Goal: Task Accomplishment & Management: Manage account settings

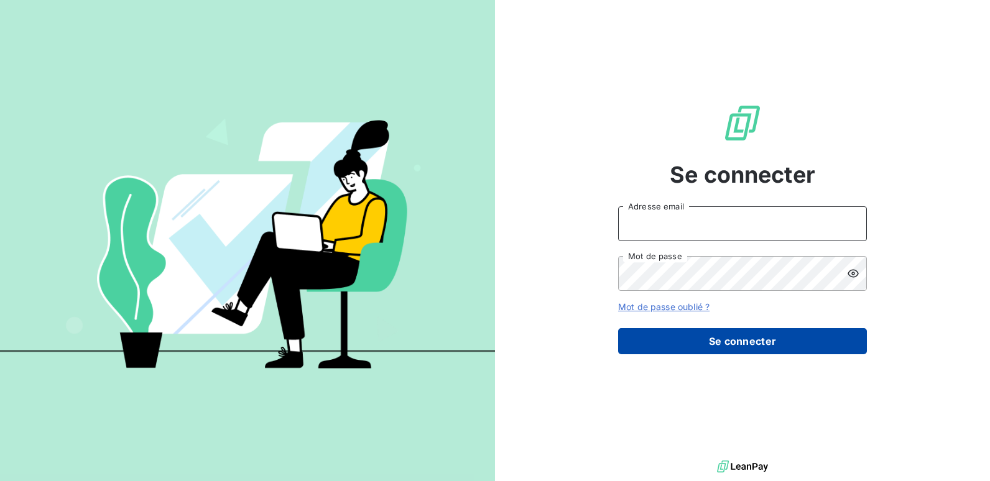
type input "l_coeuret@bcig.fr"
click at [732, 330] on button "Se connecter" at bounding box center [742, 341] width 249 height 26
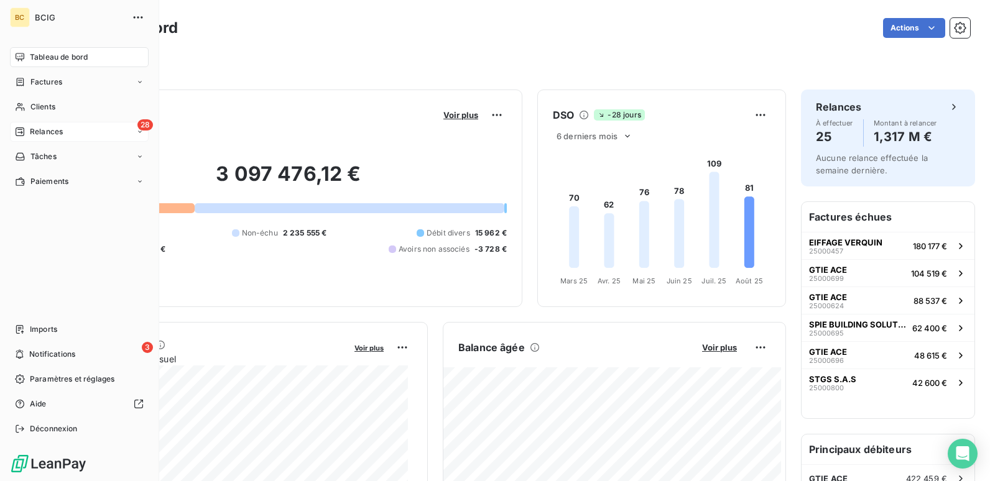
click at [73, 131] on div "28 Relances" at bounding box center [79, 132] width 139 height 20
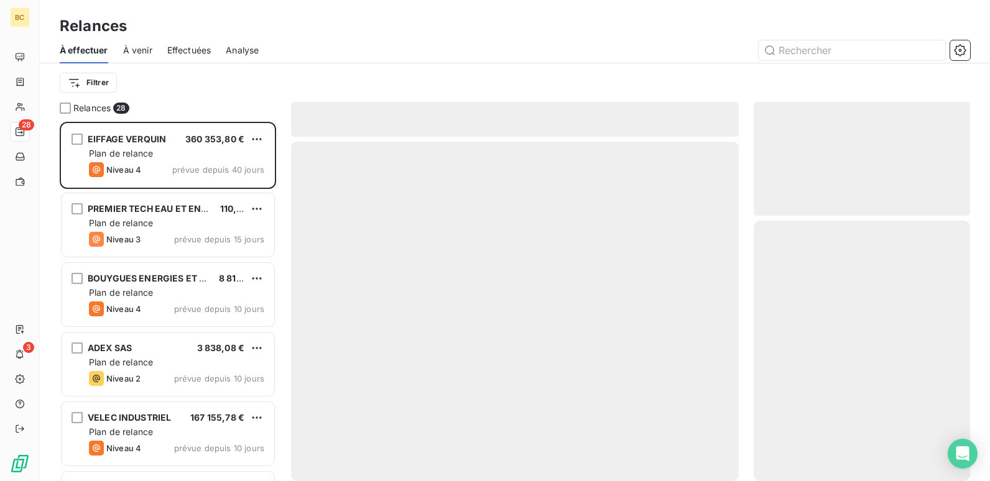
scroll to position [350, 207]
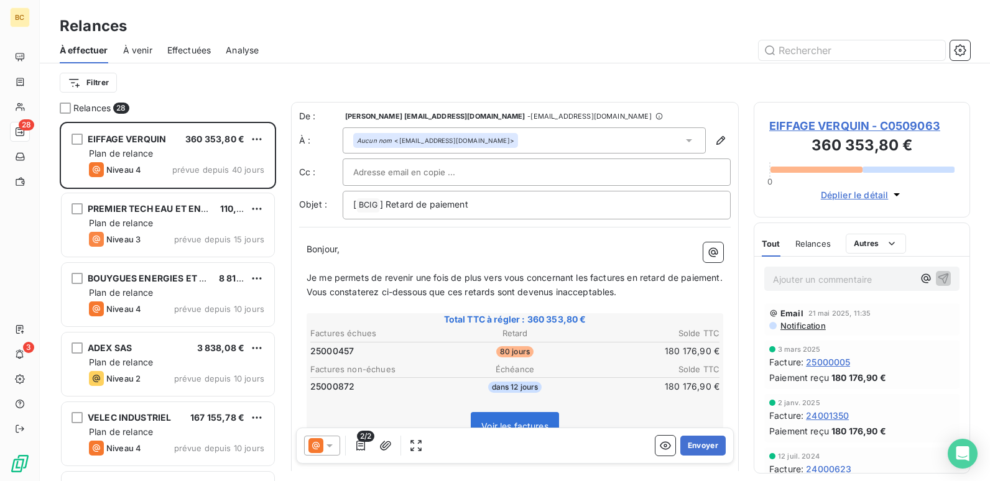
click at [203, 47] on span "Effectuées" at bounding box center [189, 50] width 44 height 12
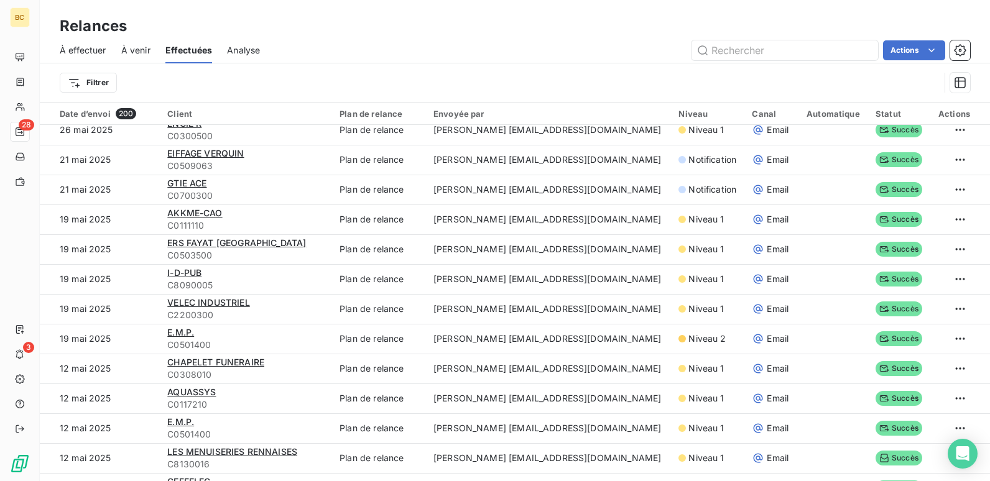
scroll to position [311, 0]
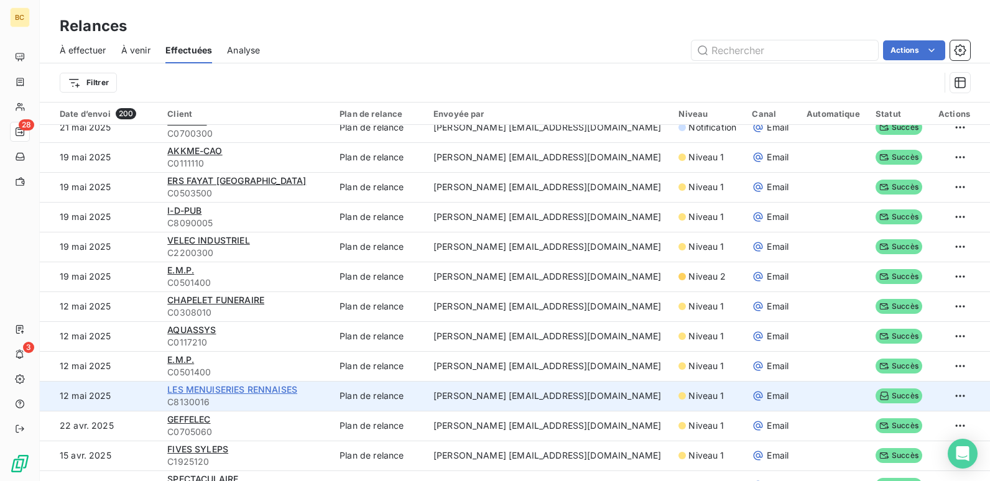
click at [264, 389] on span "LES MENUISERIES RENNAISES" at bounding box center [232, 389] width 130 height 11
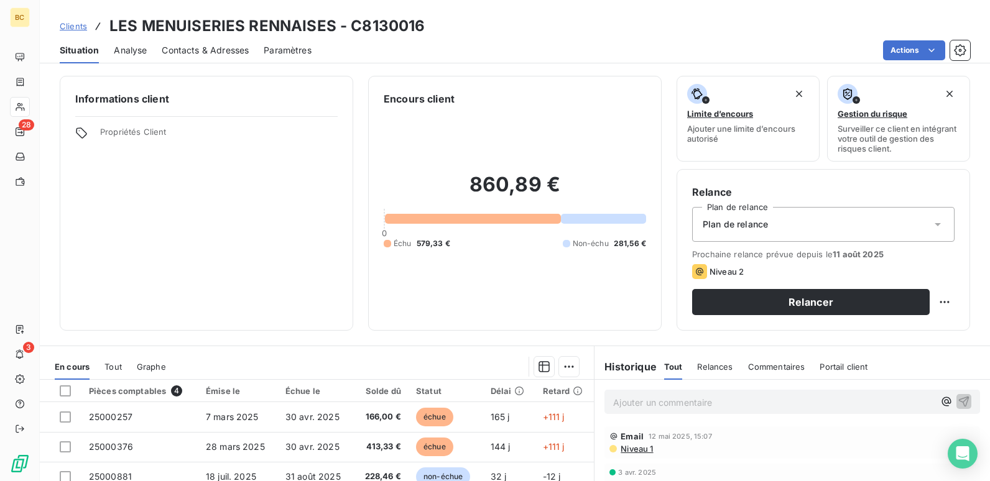
scroll to position [62, 0]
